Goal: Find specific page/section: Find specific page/section

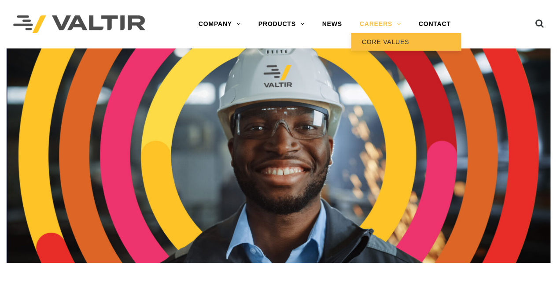
click at [390, 44] on link "CORE VALUES" at bounding box center [406, 42] width 110 height 18
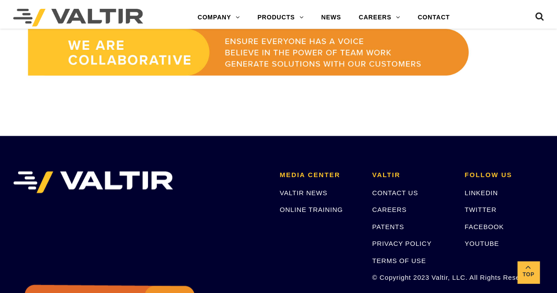
scroll to position [785, 0]
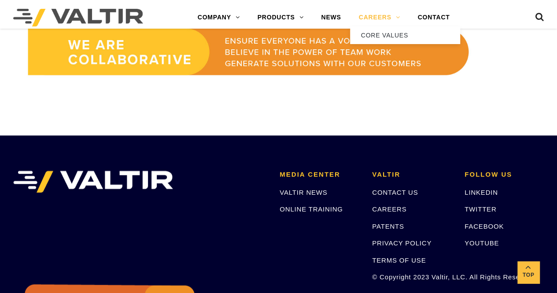
click at [380, 17] on link "CAREERS" at bounding box center [379, 18] width 59 height 18
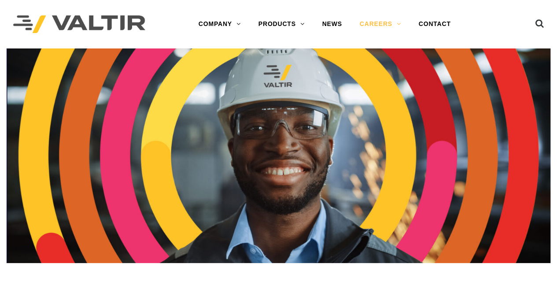
click at [328, 151] on img at bounding box center [279, 155] width 544 height 215
click at [291, 126] on img at bounding box center [279, 155] width 544 height 215
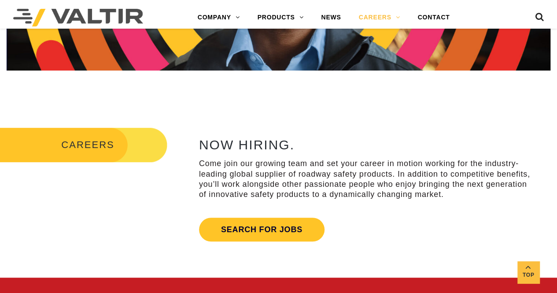
scroll to position [224, 0]
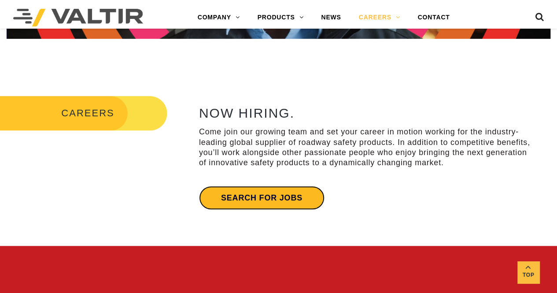
click at [278, 200] on link "Search for jobs" at bounding box center [262, 198] width 126 height 24
